Goal: Task Accomplishment & Management: Manage account settings

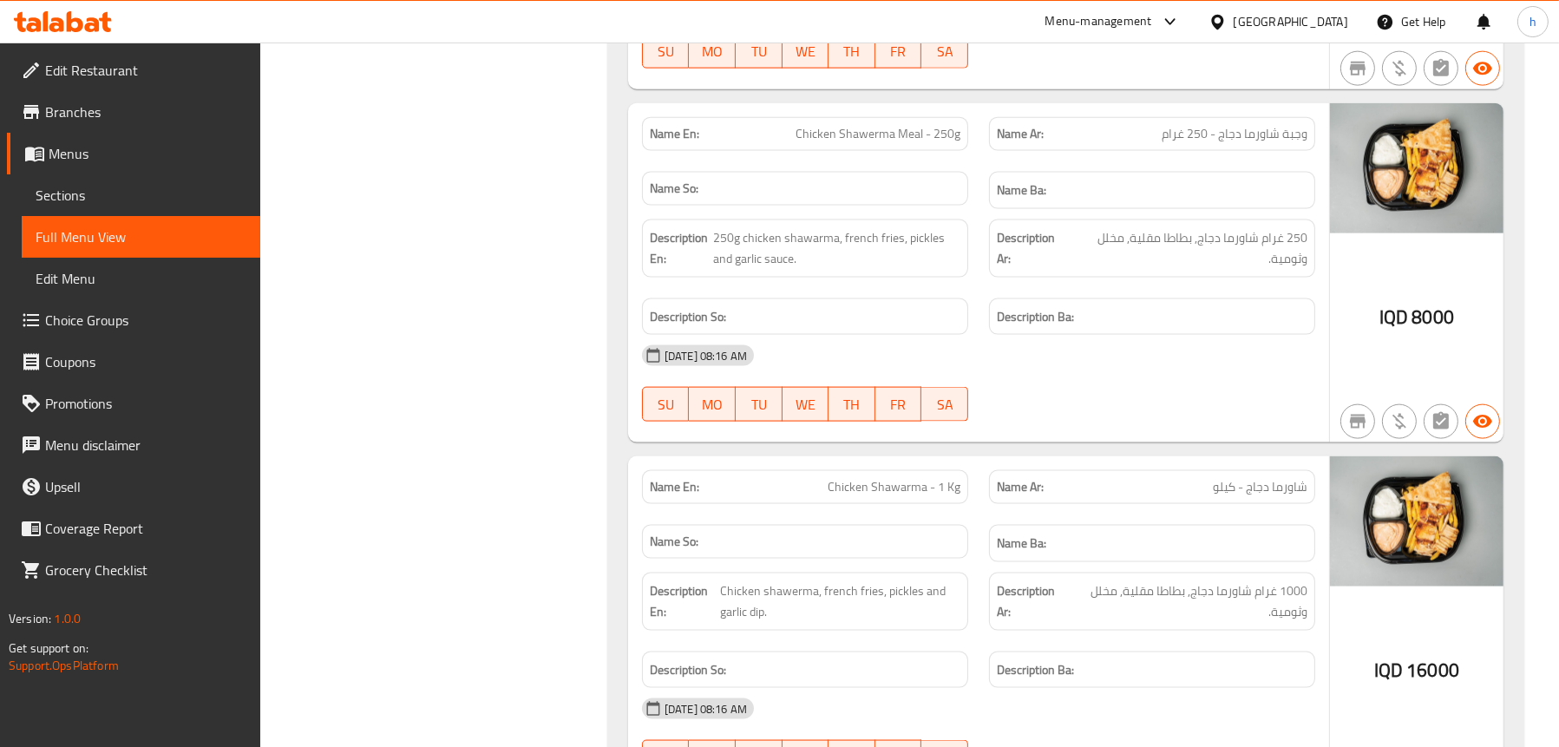
scroll to position [2951, 0]
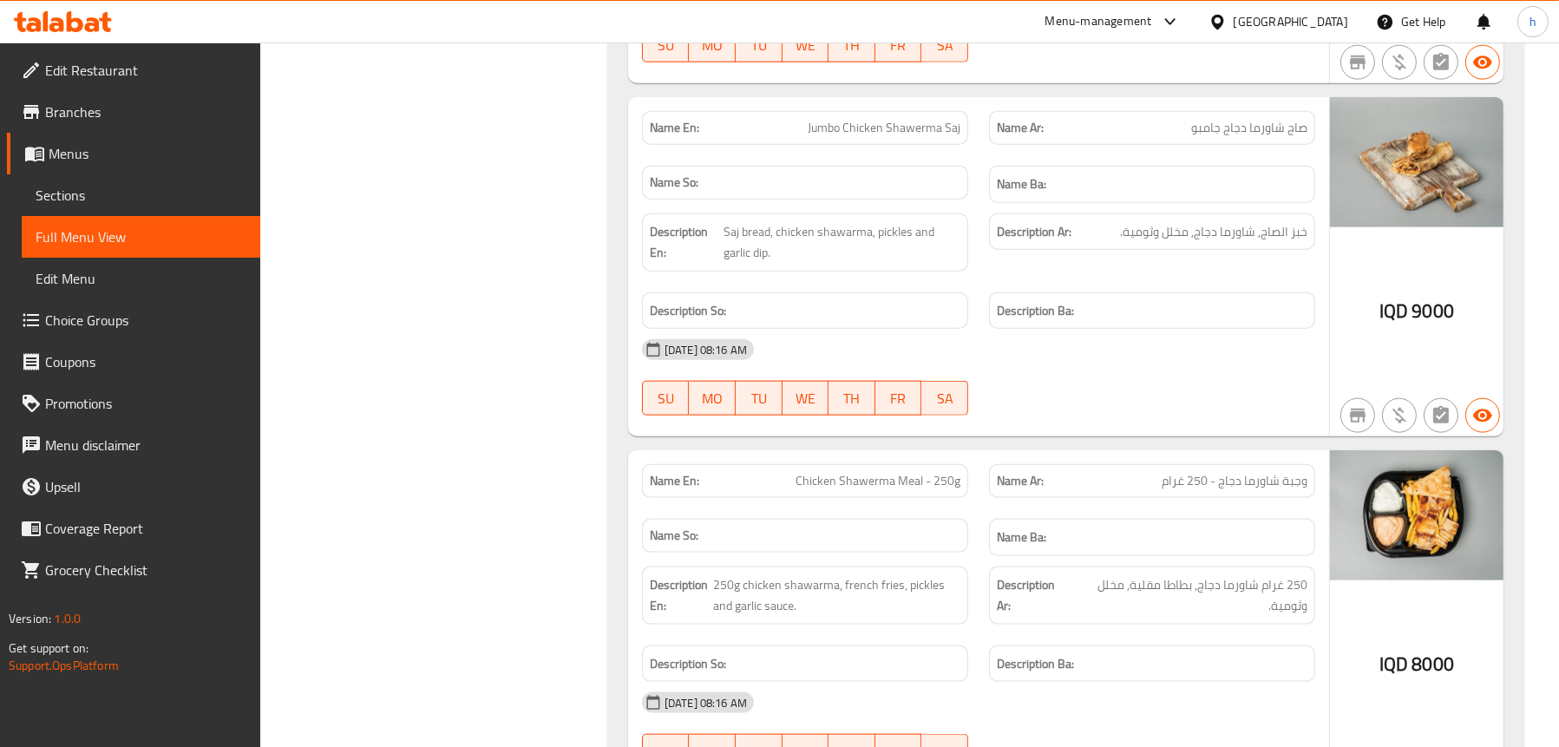
click at [77, 174] on link "Sections" at bounding box center [141, 195] width 239 height 42
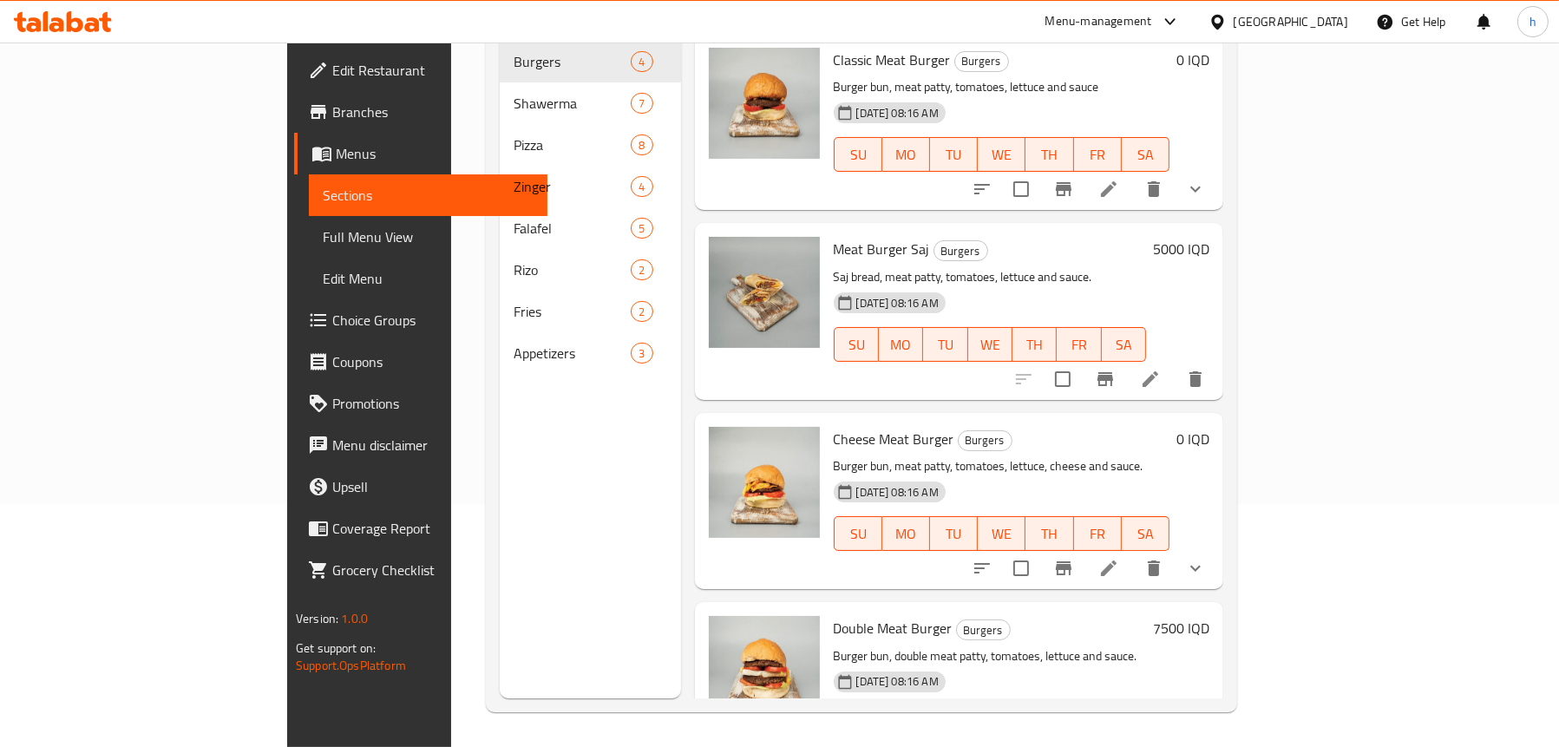
scroll to position [244, 0]
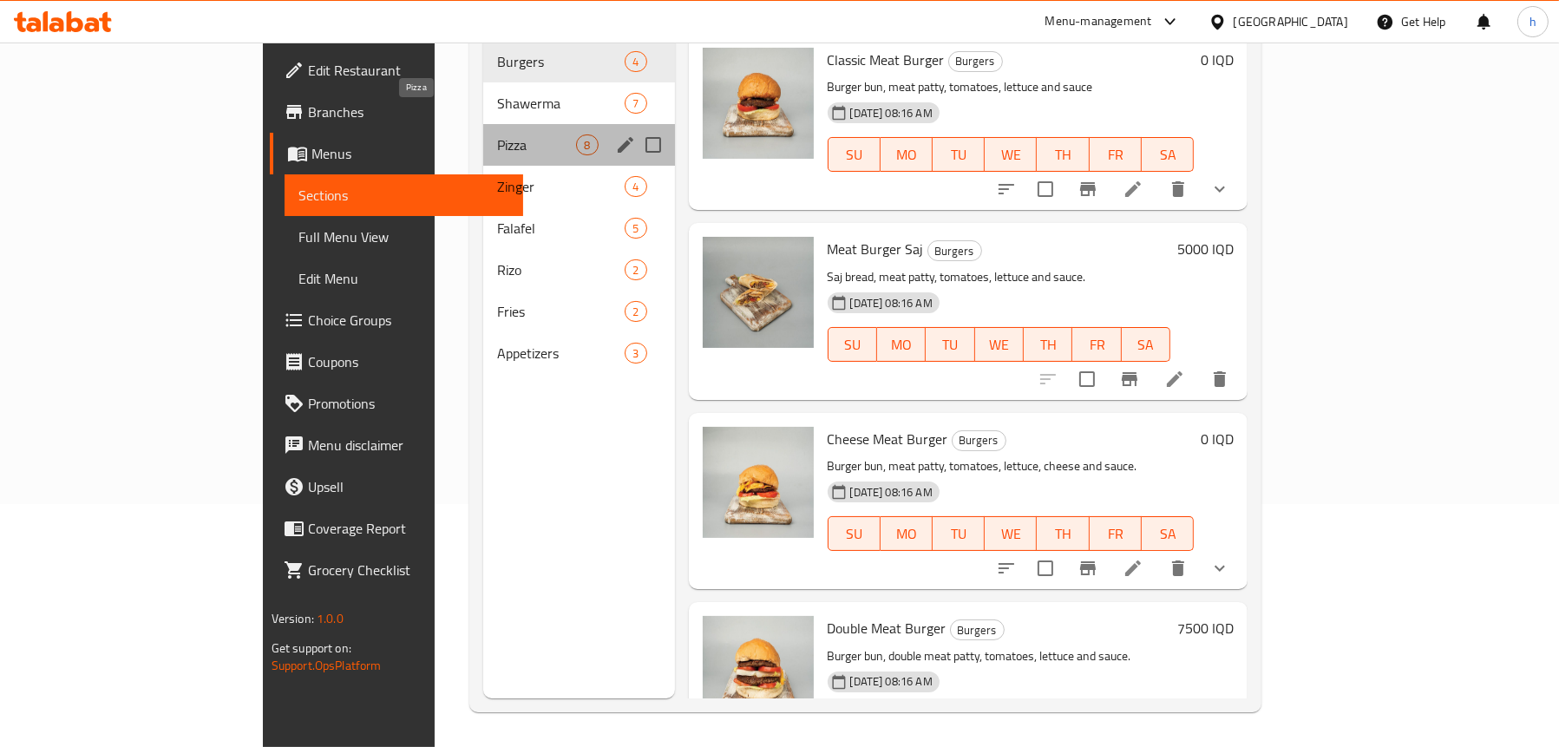
click at [497, 135] on span "Pizza" at bounding box center [536, 145] width 79 height 21
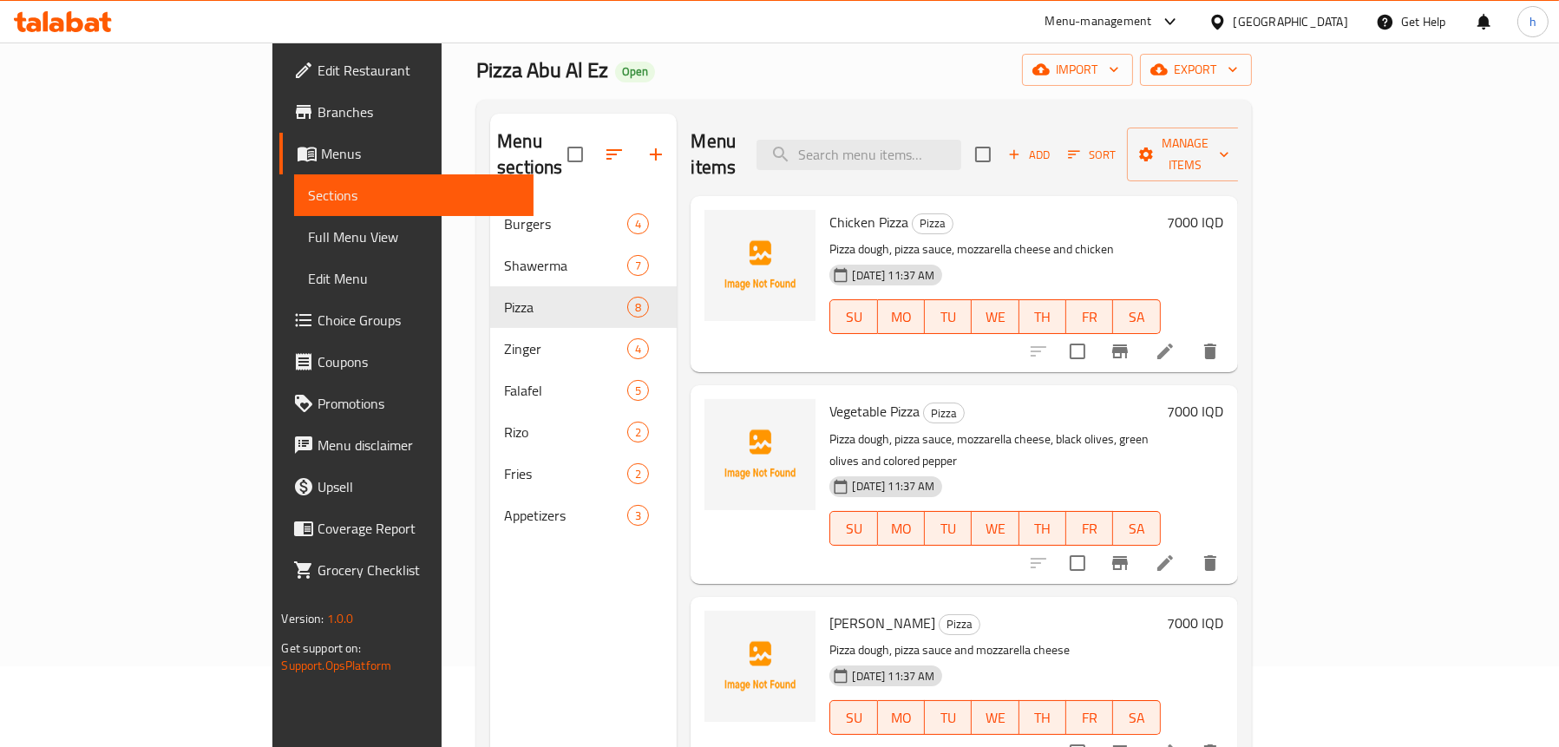
scroll to position [70, 0]
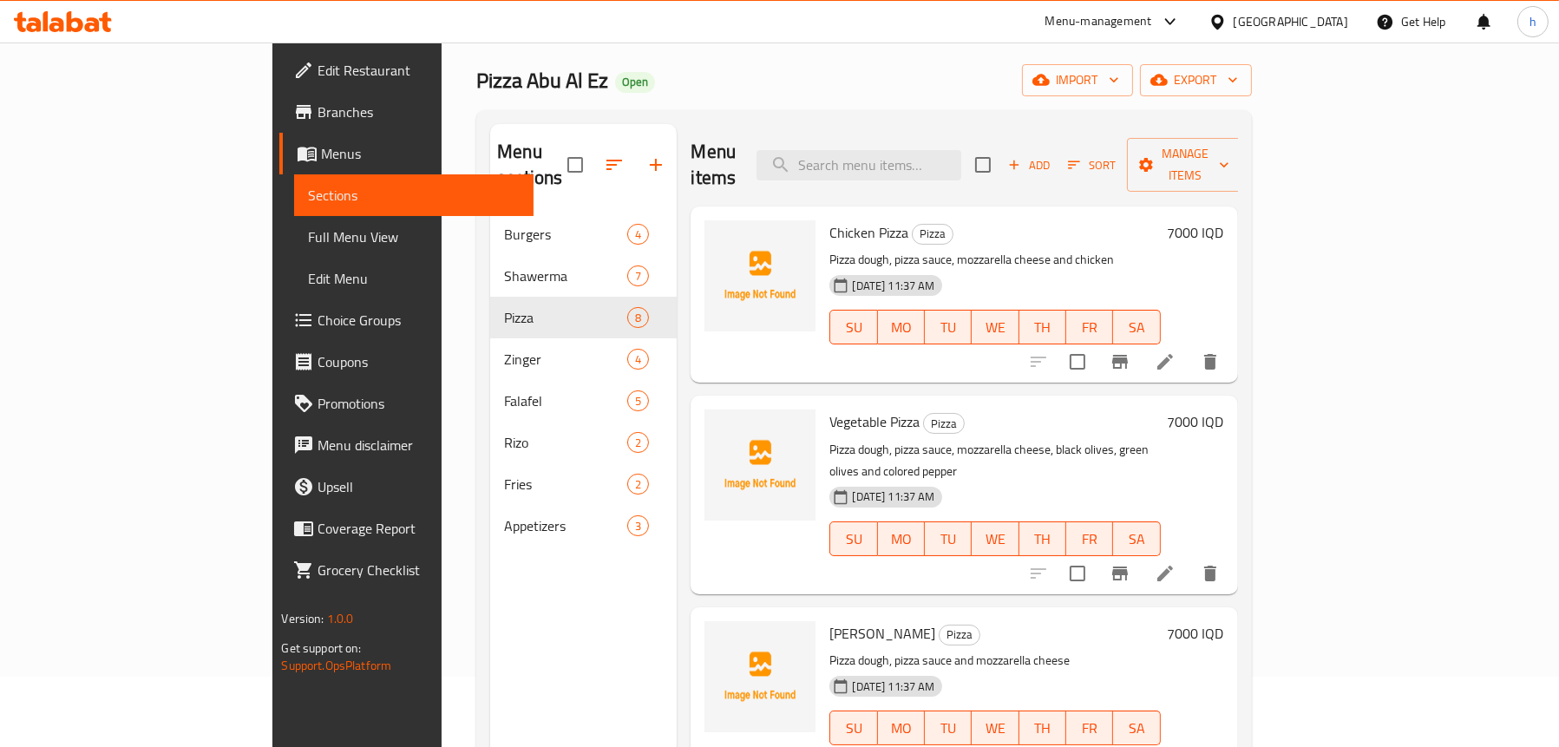
click at [1176, 351] on icon at bounding box center [1165, 361] width 21 height 21
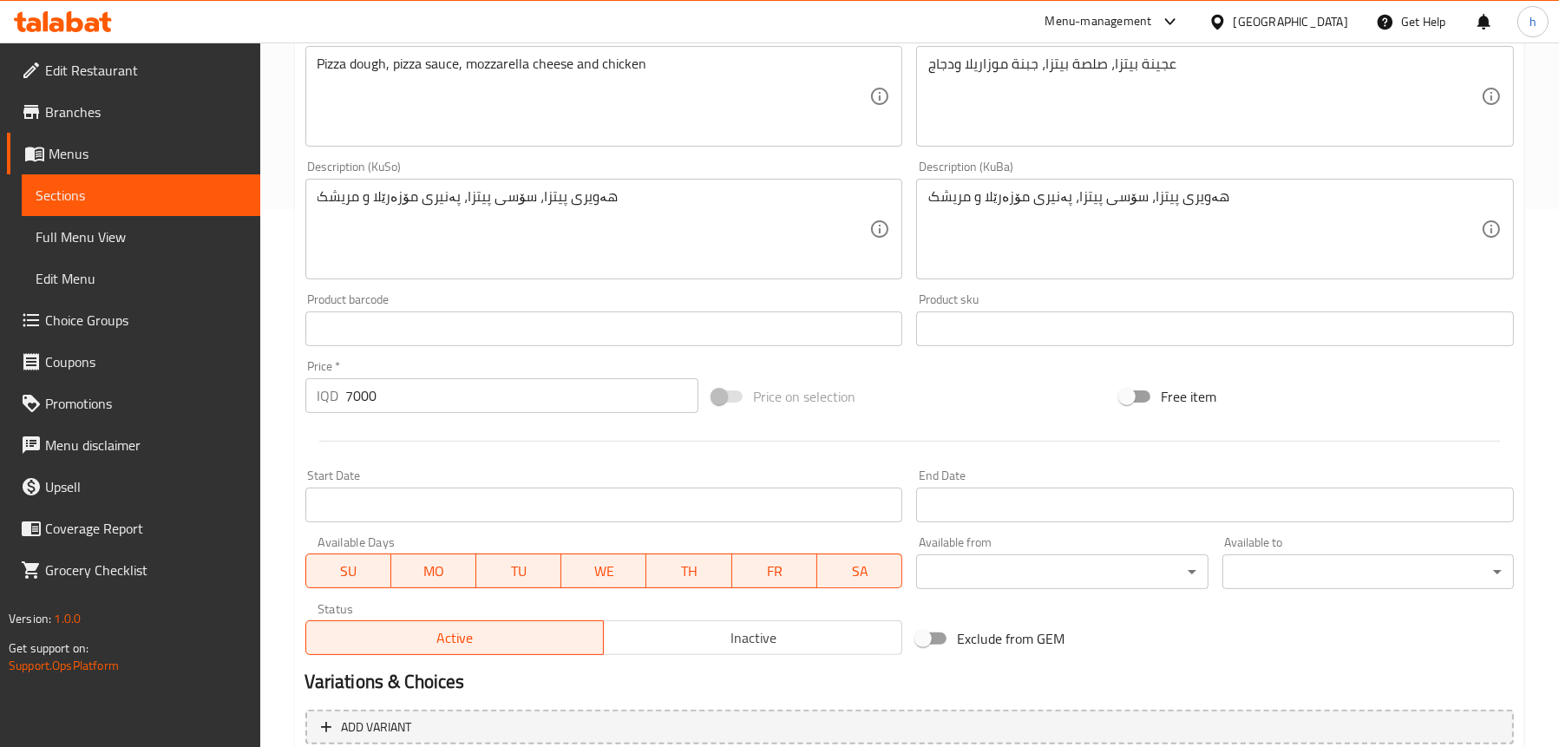
scroll to position [694, 0]
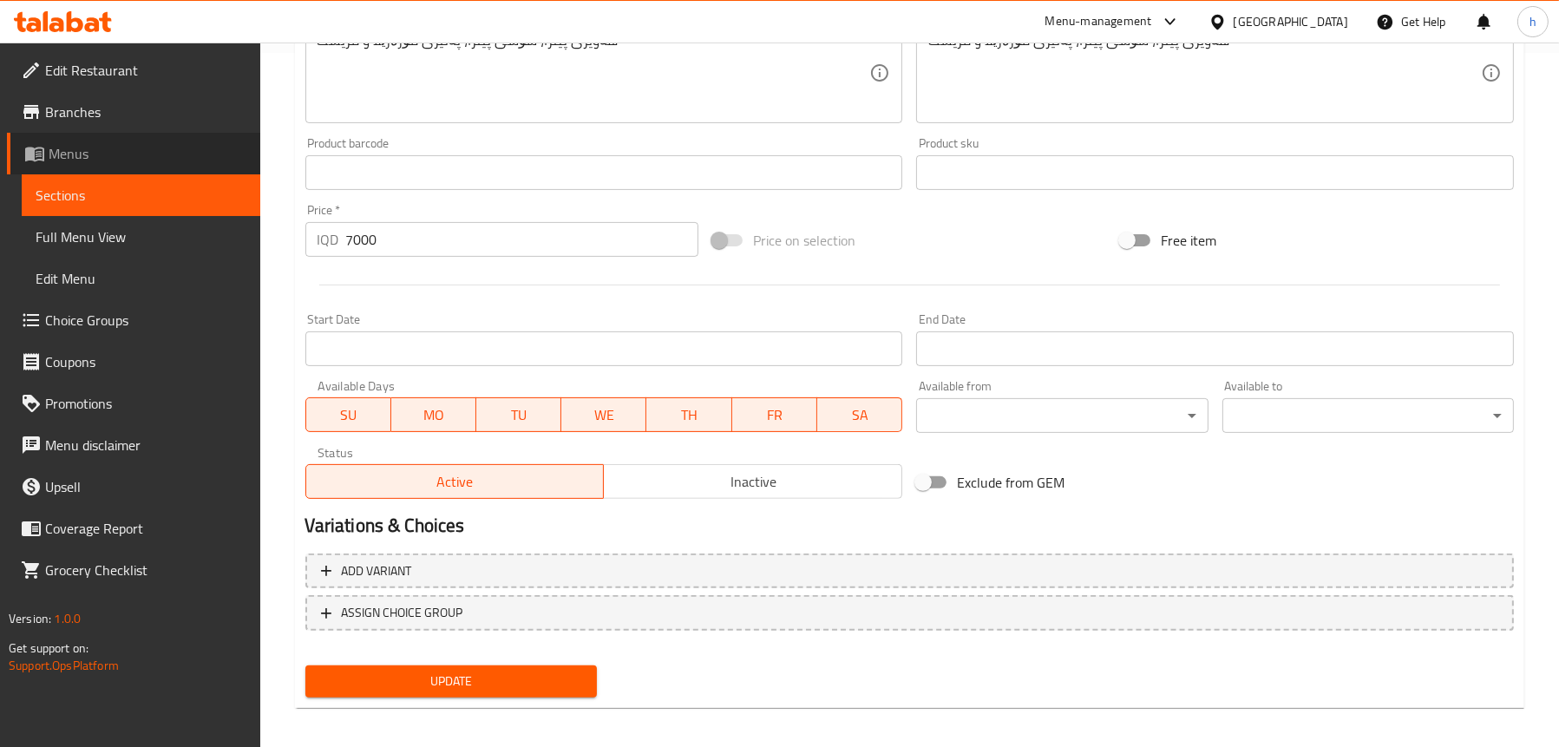
click at [74, 150] on span "Menus" at bounding box center [148, 153] width 198 height 21
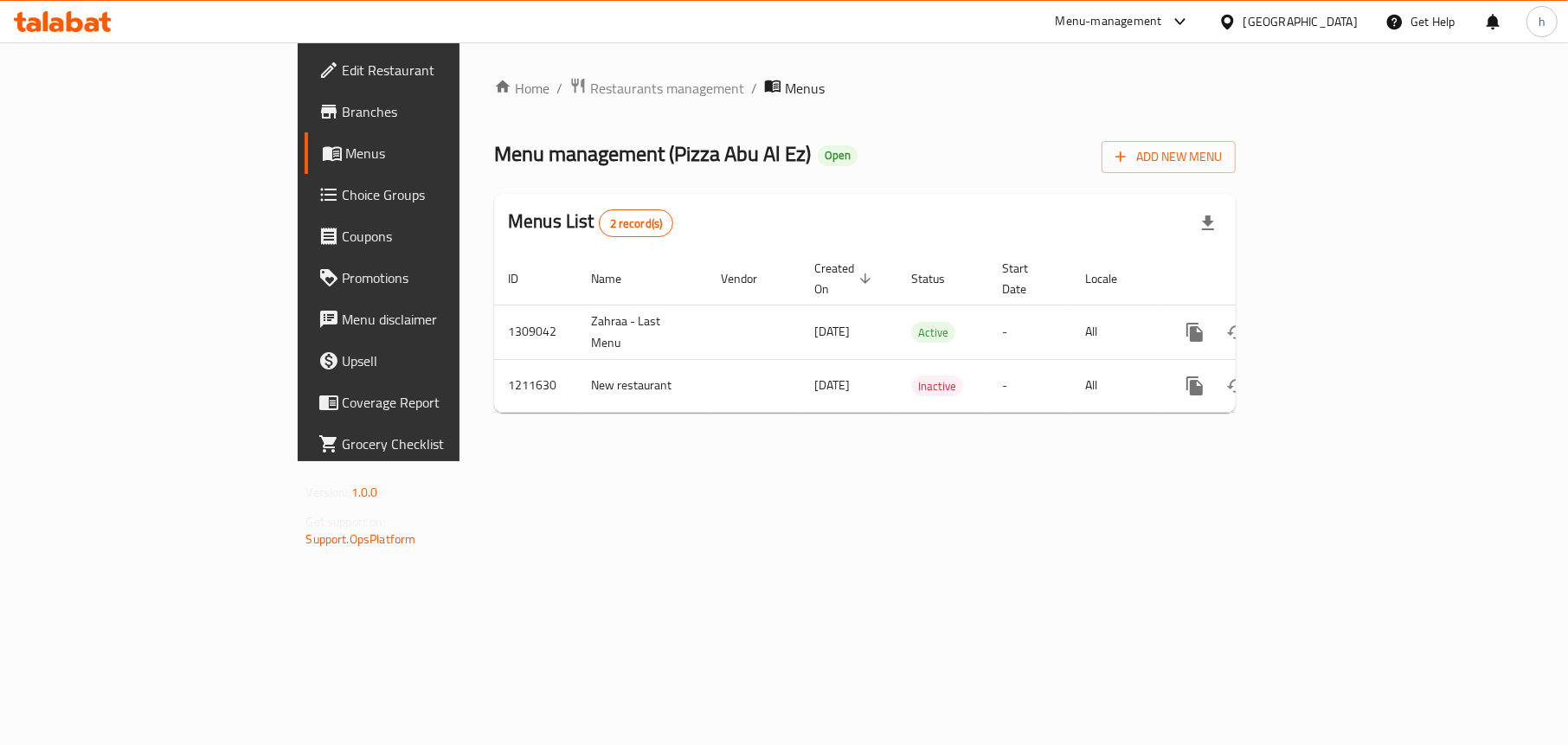
click at [50, 25] on icon at bounding box center [56, 24] width 15 height 15
